Goal: Task Accomplishment & Management: Complete application form

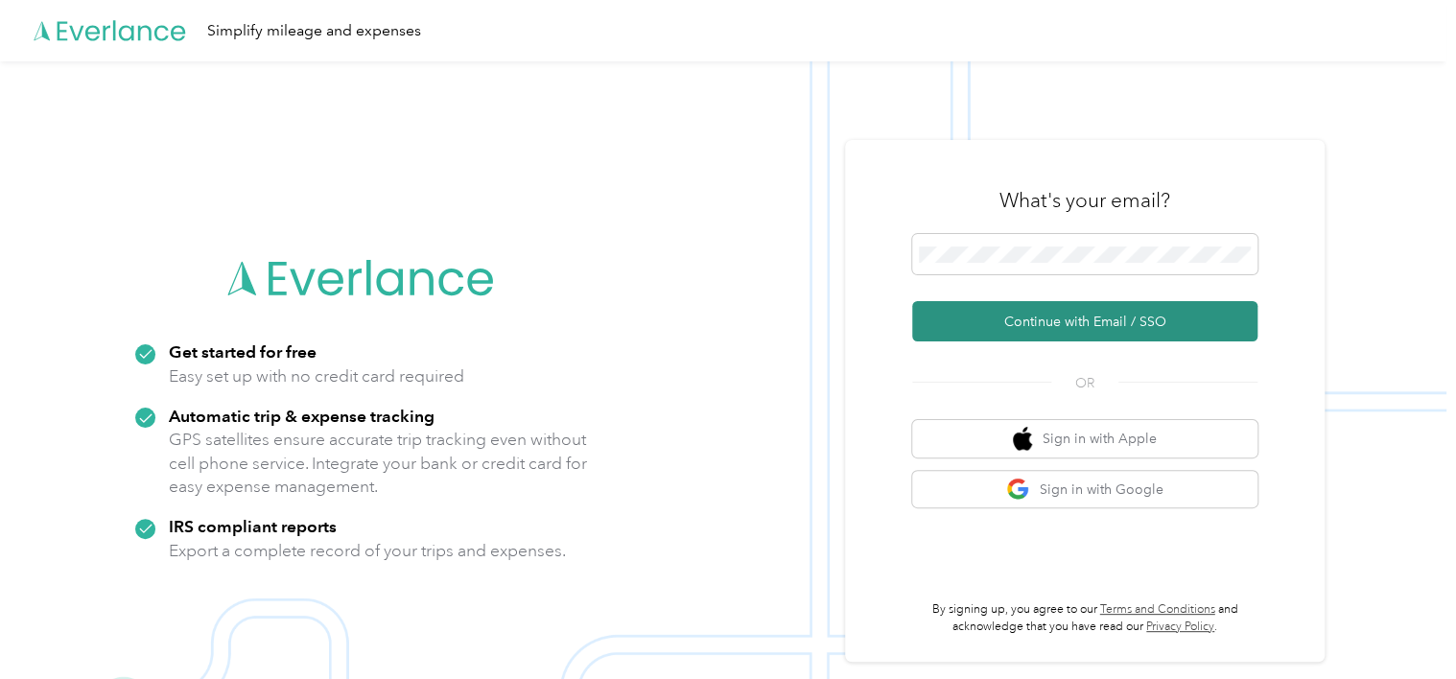
click at [983, 314] on button "Continue with Email / SSO" at bounding box center [1084, 321] width 345 height 40
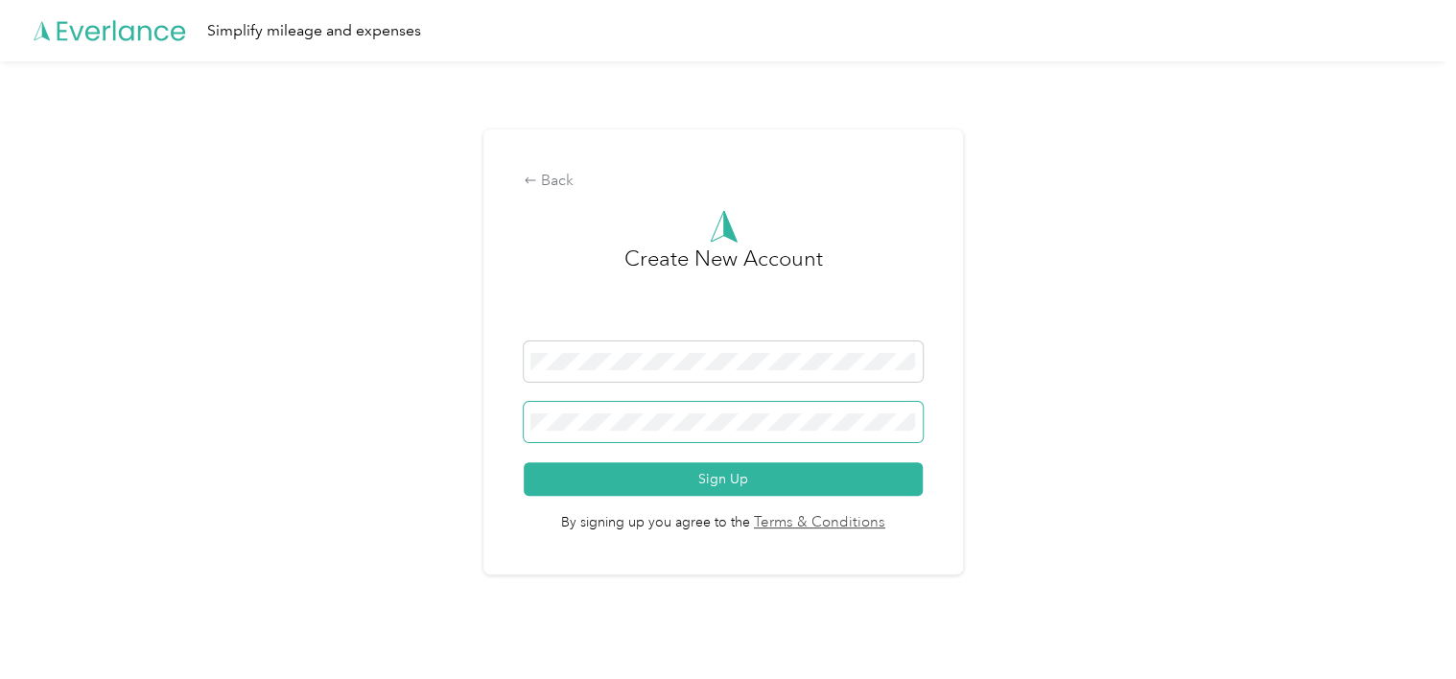
click at [821, 439] on span at bounding box center [723, 422] width 398 height 40
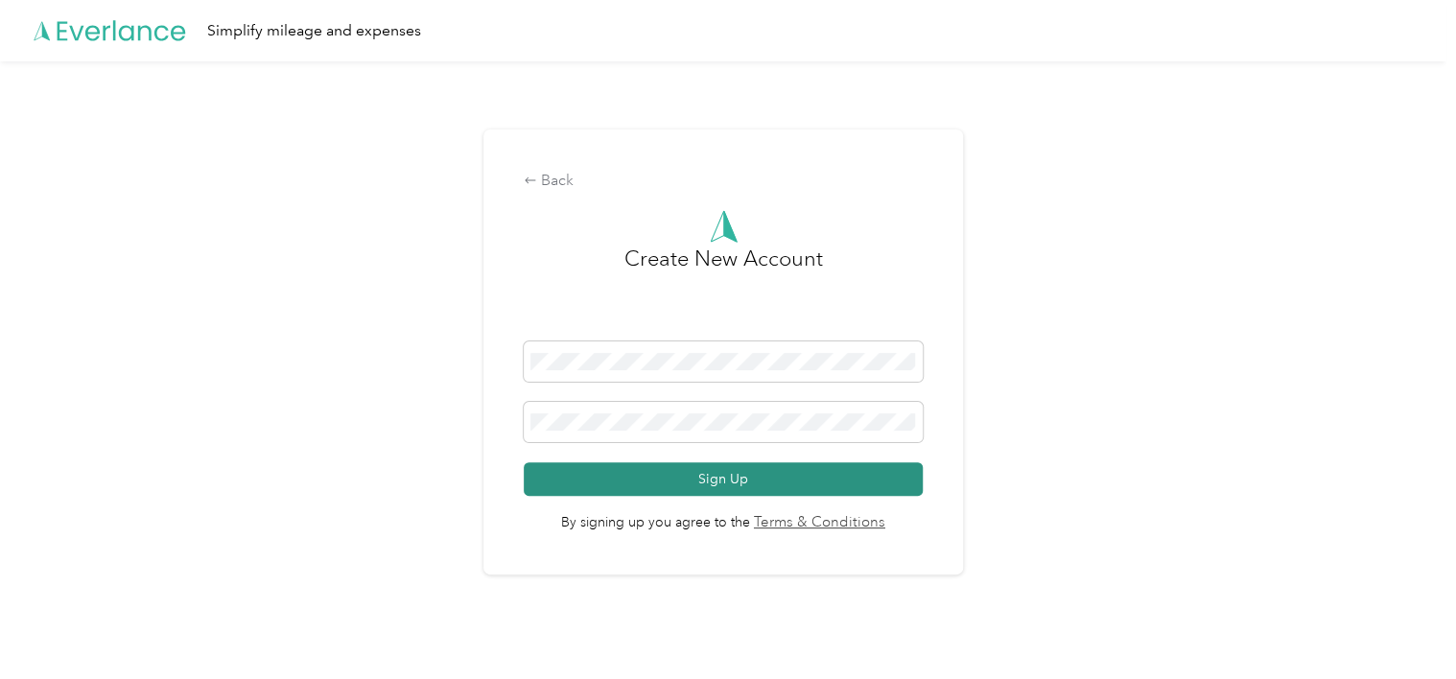
click at [814, 478] on button "Sign Up" at bounding box center [723, 479] width 398 height 34
